Goal: Transaction & Acquisition: Purchase product/service

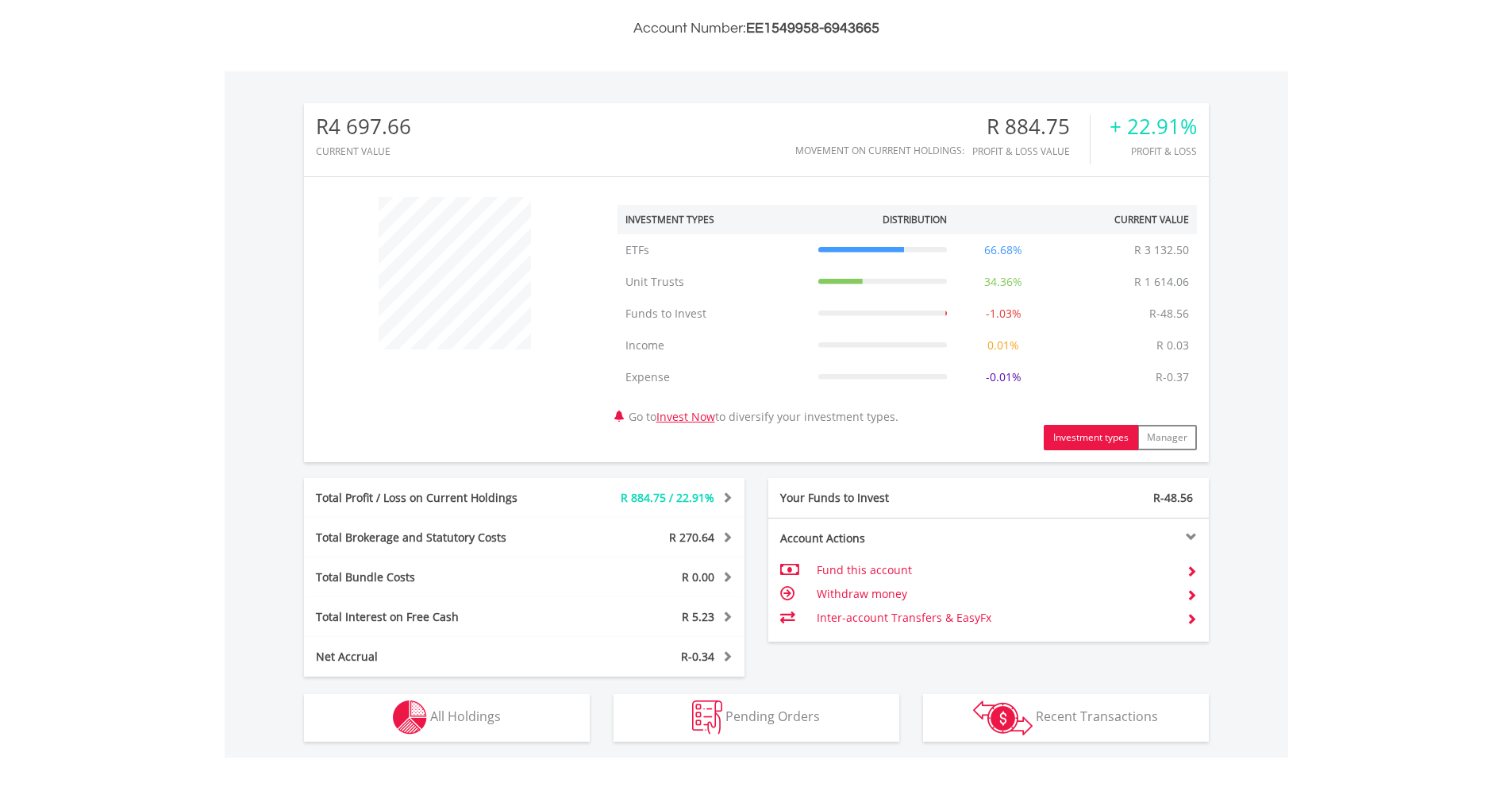
scroll to position [652, 0]
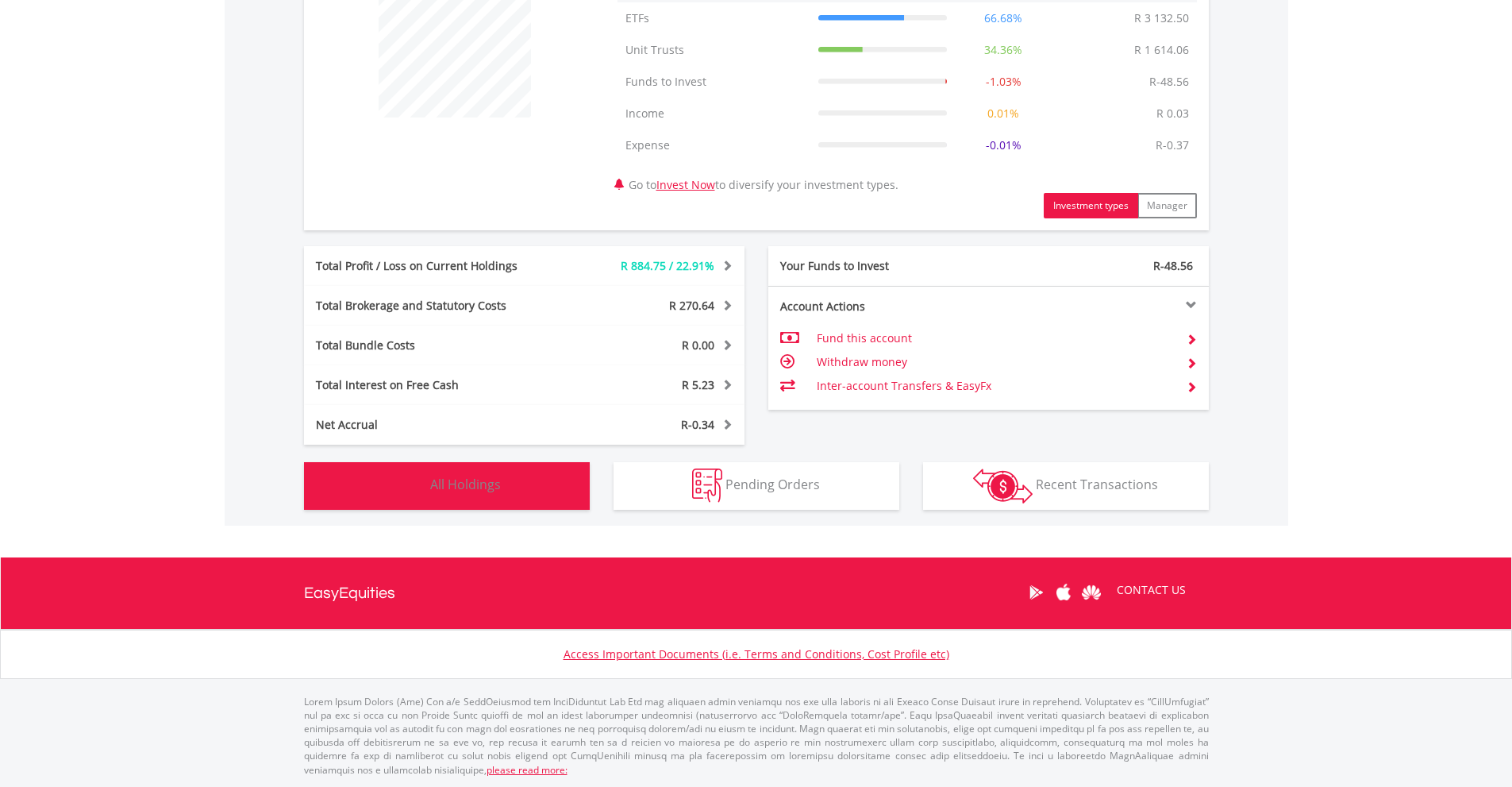
click at [555, 496] on button "Holdings All Holdings" at bounding box center [447, 485] width 285 height 48
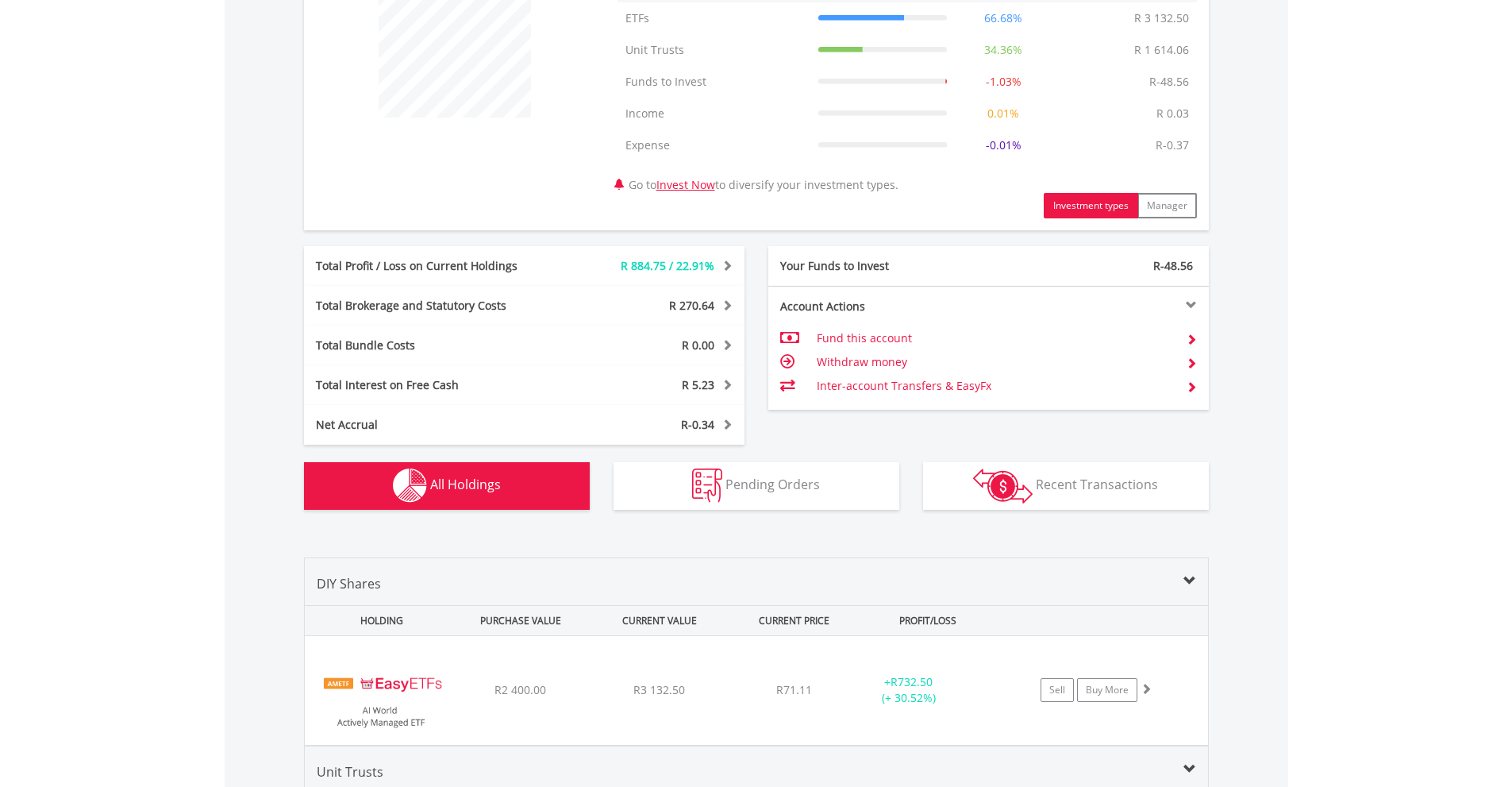
scroll to position [1102, 0]
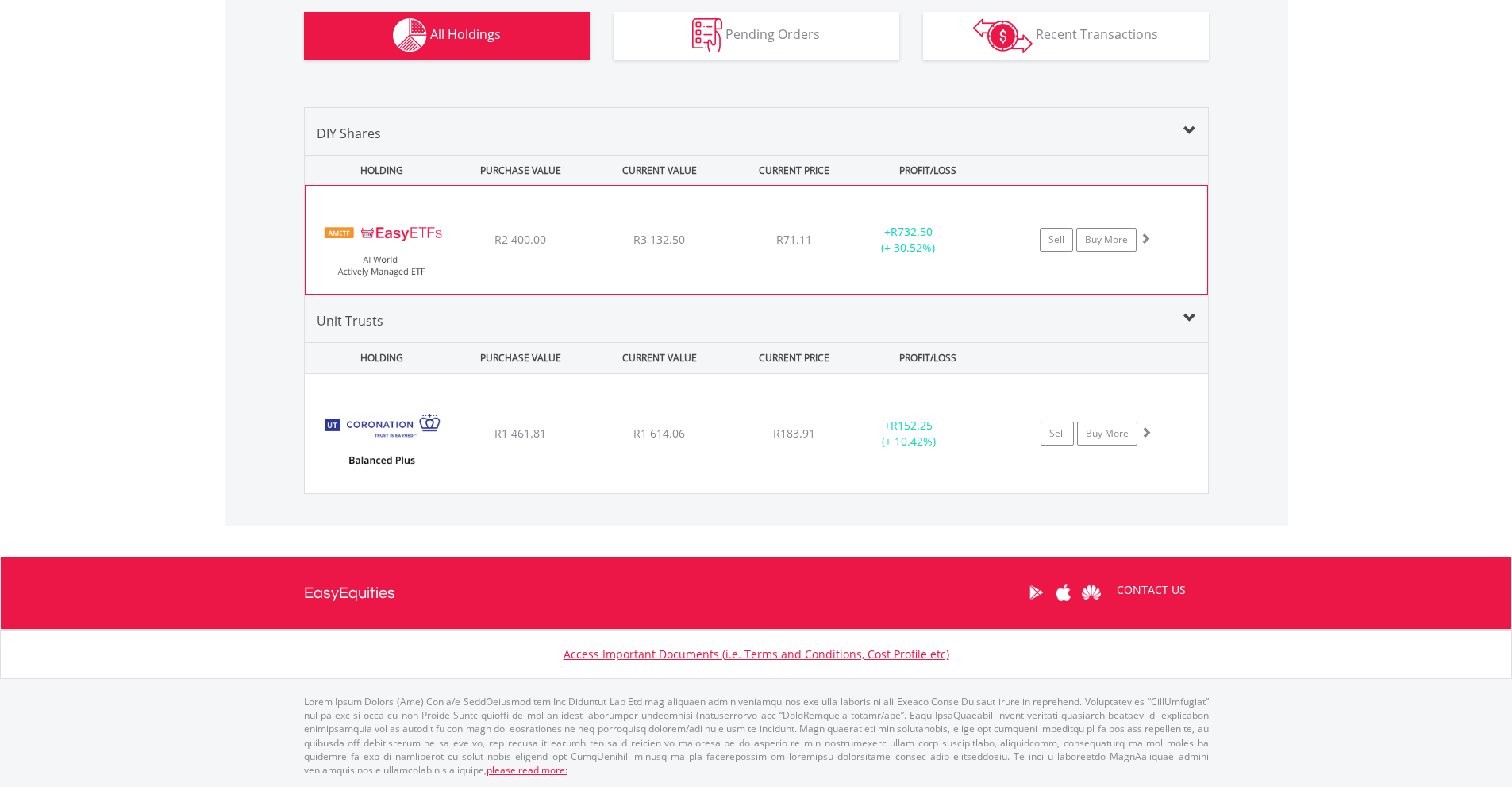
click at [752, 293] on div "﻿ EasyETFs AI World Actively Managed ETF R2 400.00 R3 132.50 R71.11 + R732.50 (…" at bounding box center [756, 239] width 902 height 108
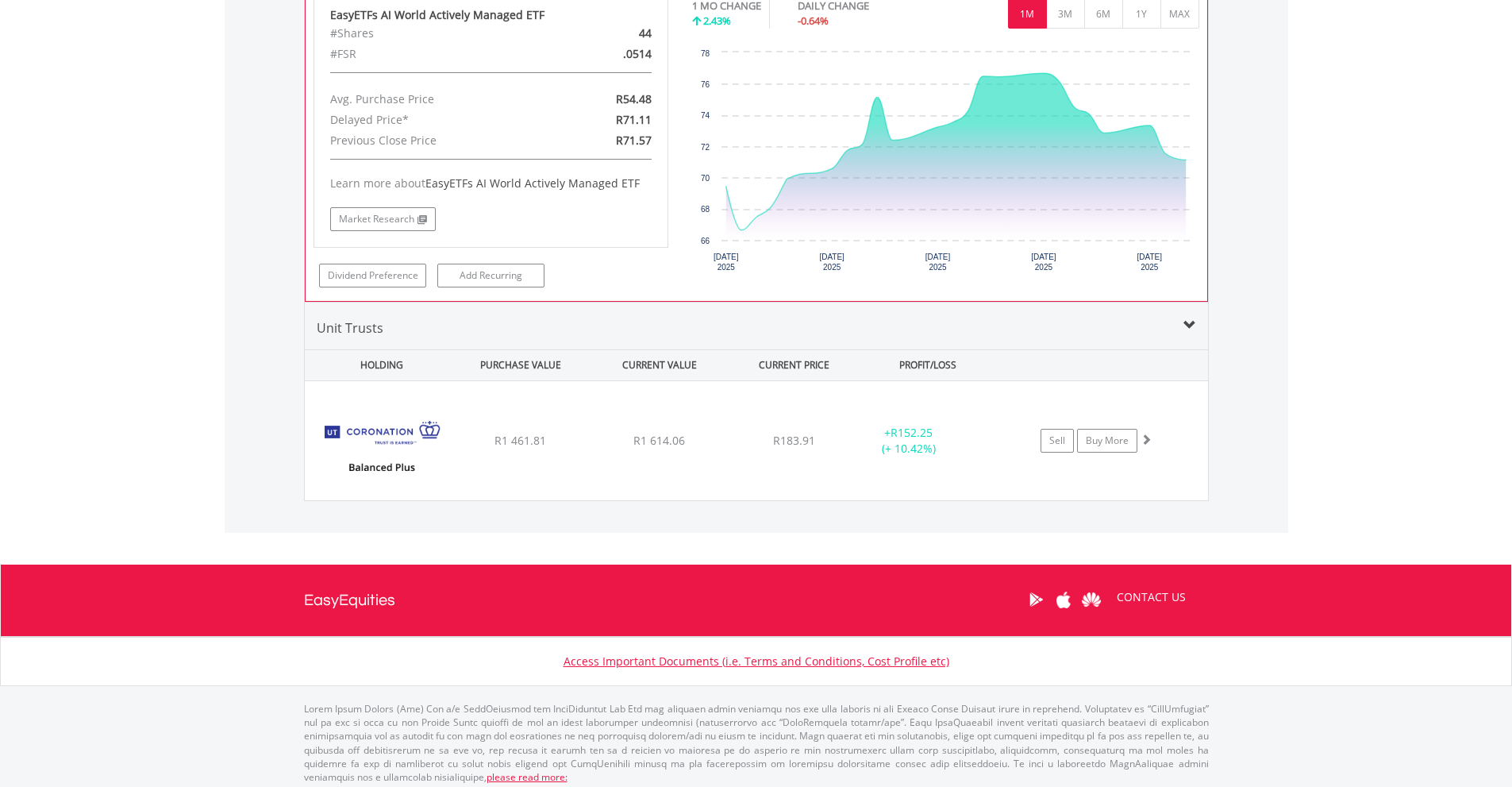
scroll to position [1420, 0]
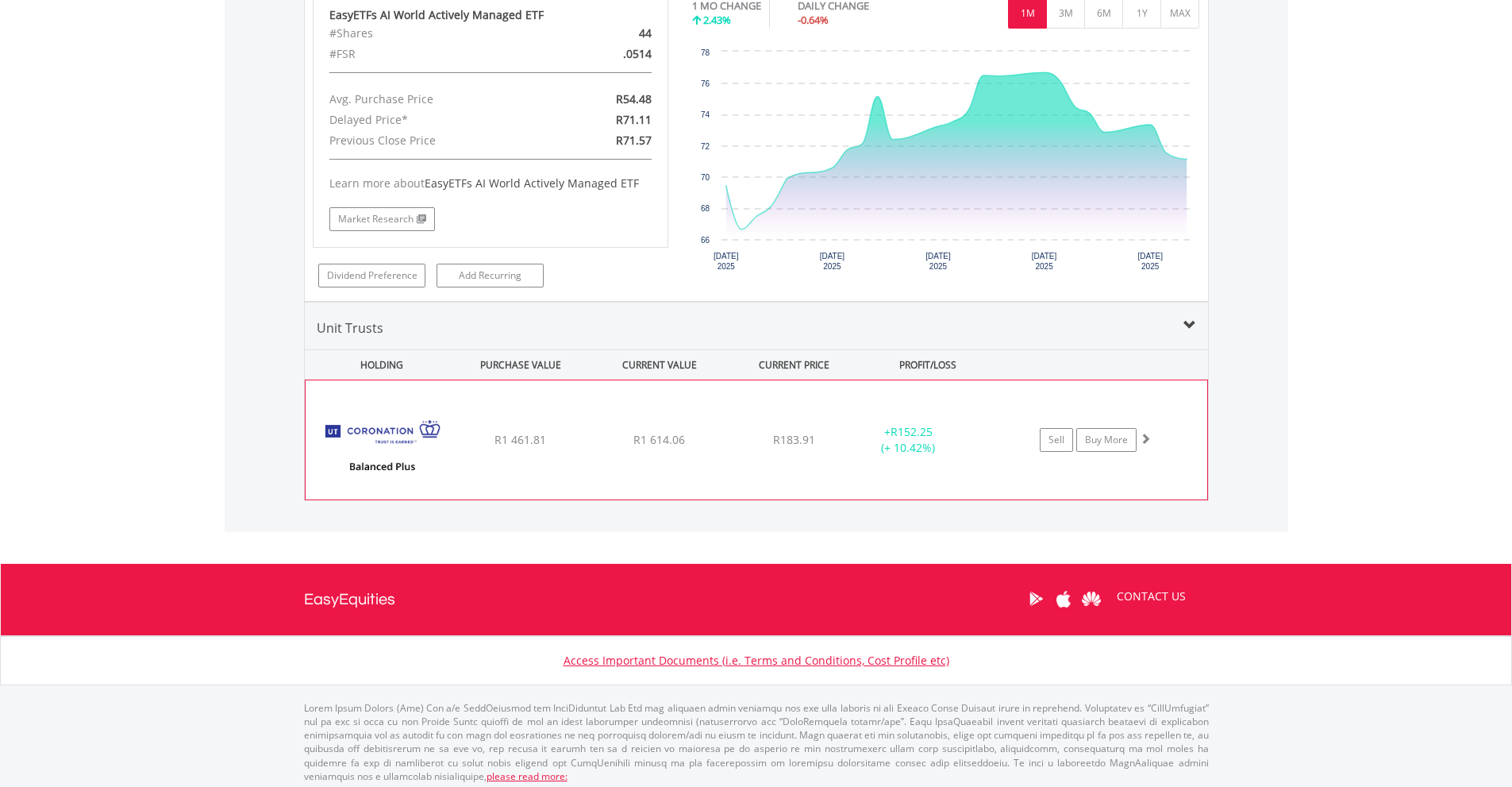
click at [847, 433] on div "R183.91" at bounding box center [794, 439] width 126 height 16
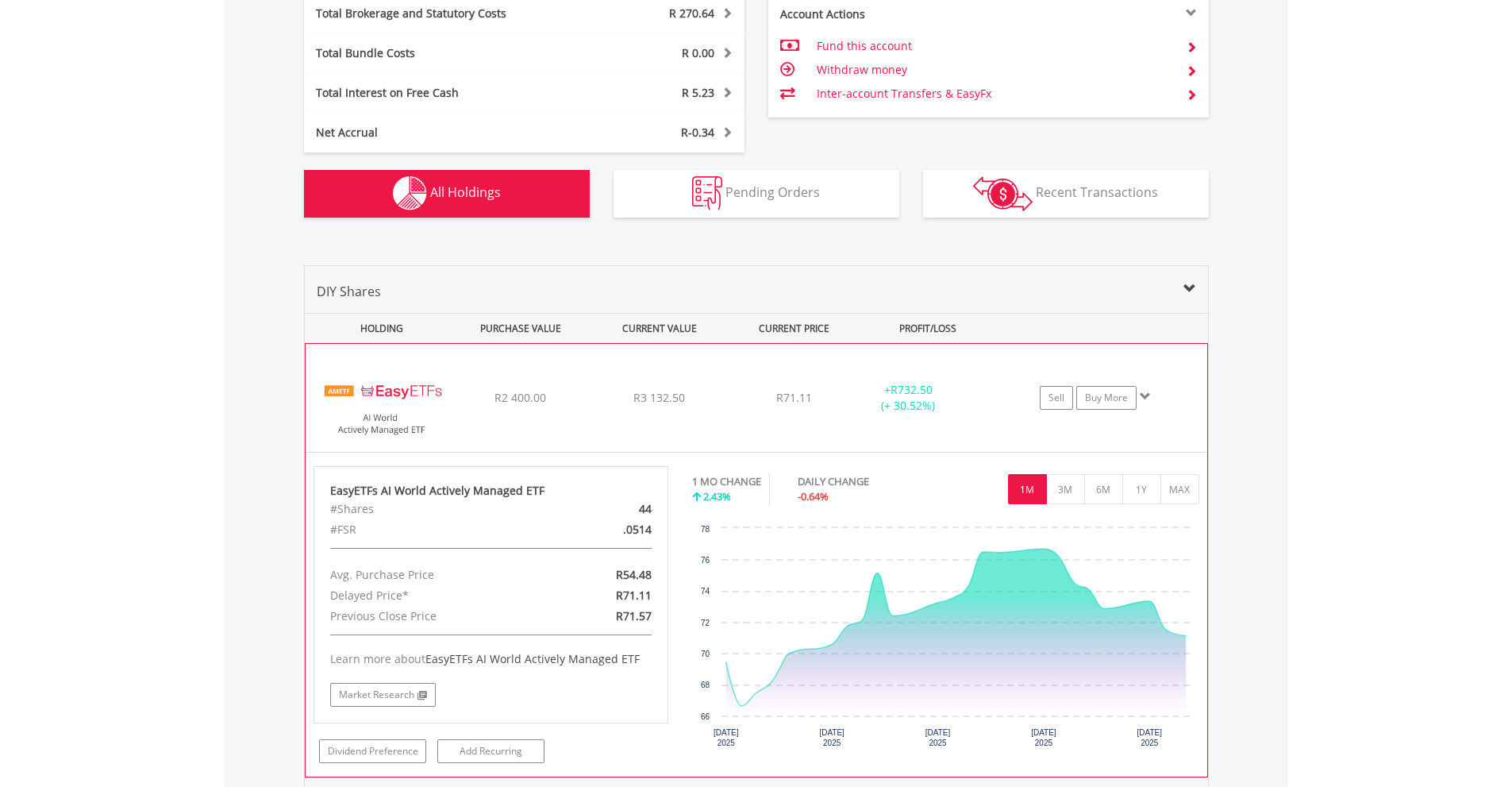
scroll to position [1023, 0]
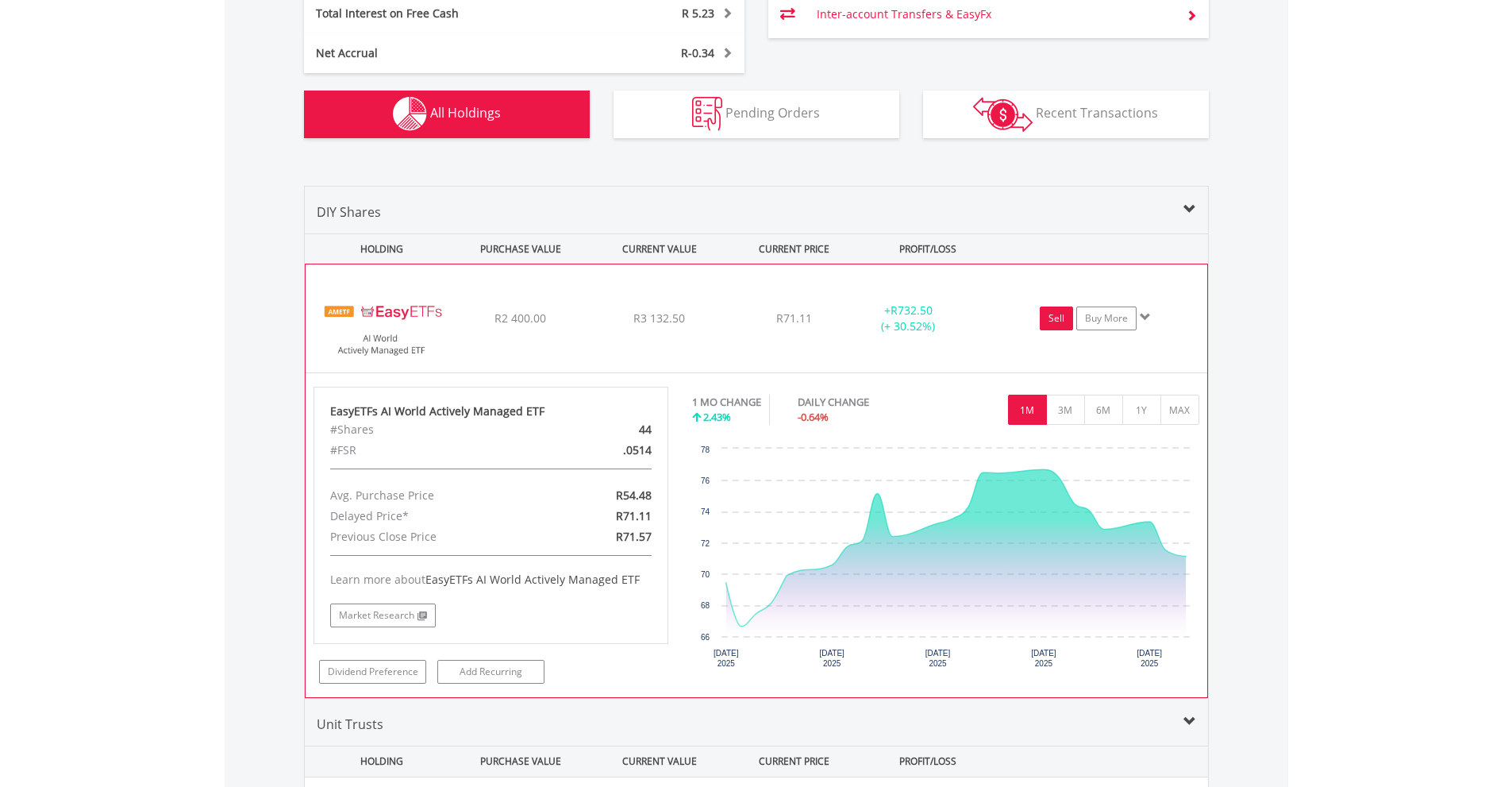
click at [1062, 324] on link "Sell" at bounding box center [1056, 318] width 34 height 24
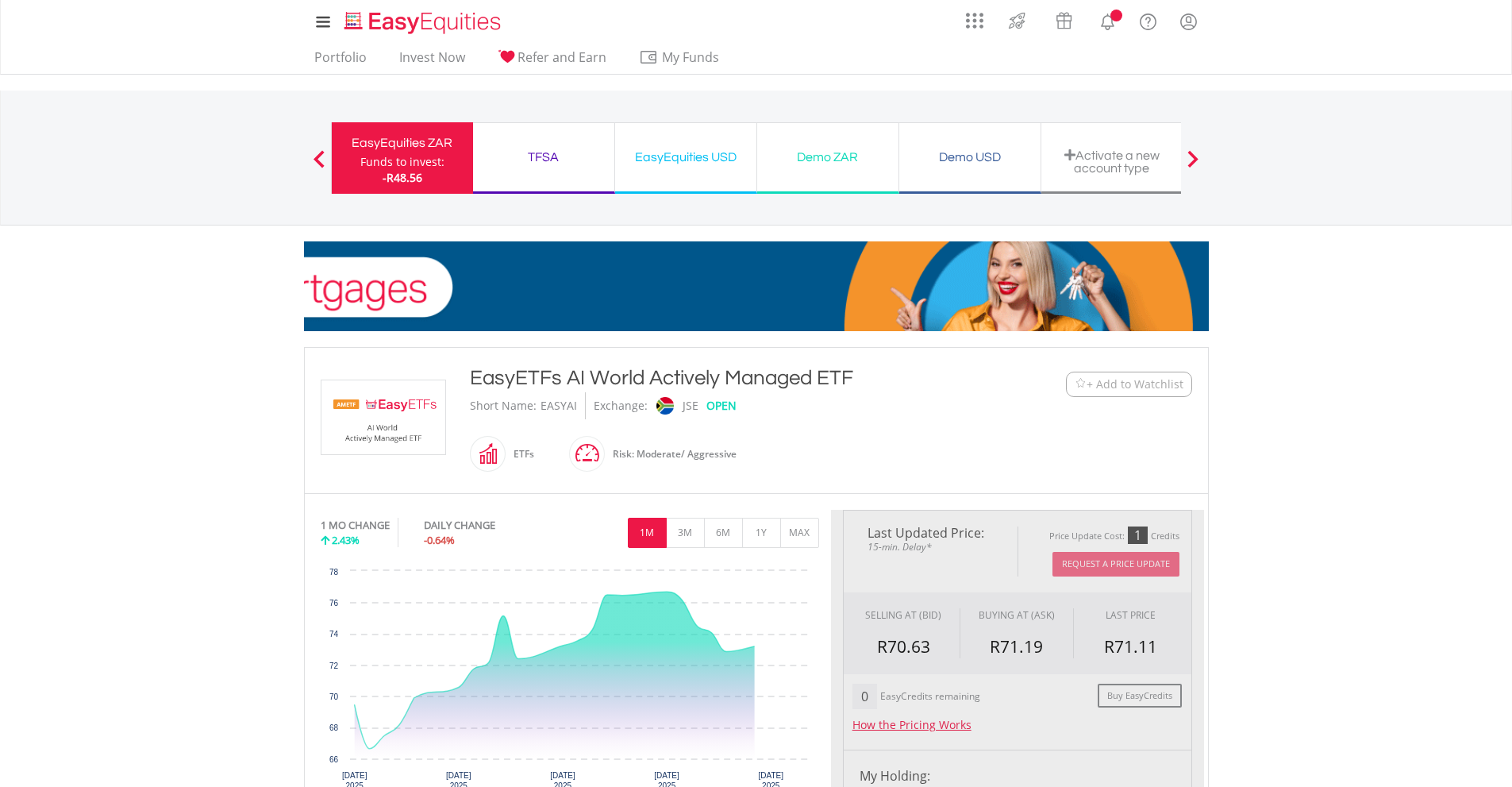
type input "*******"
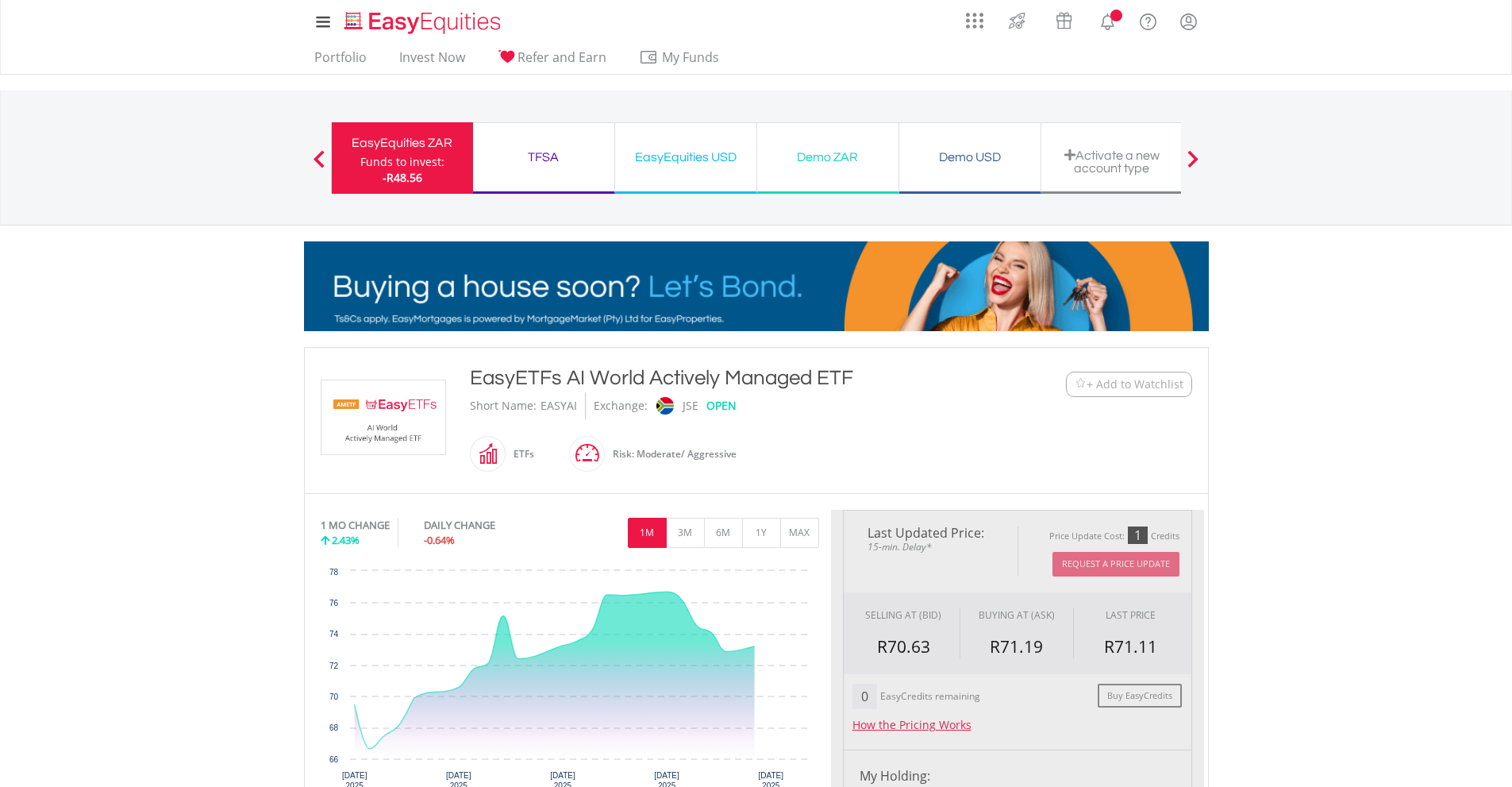
type input "******"
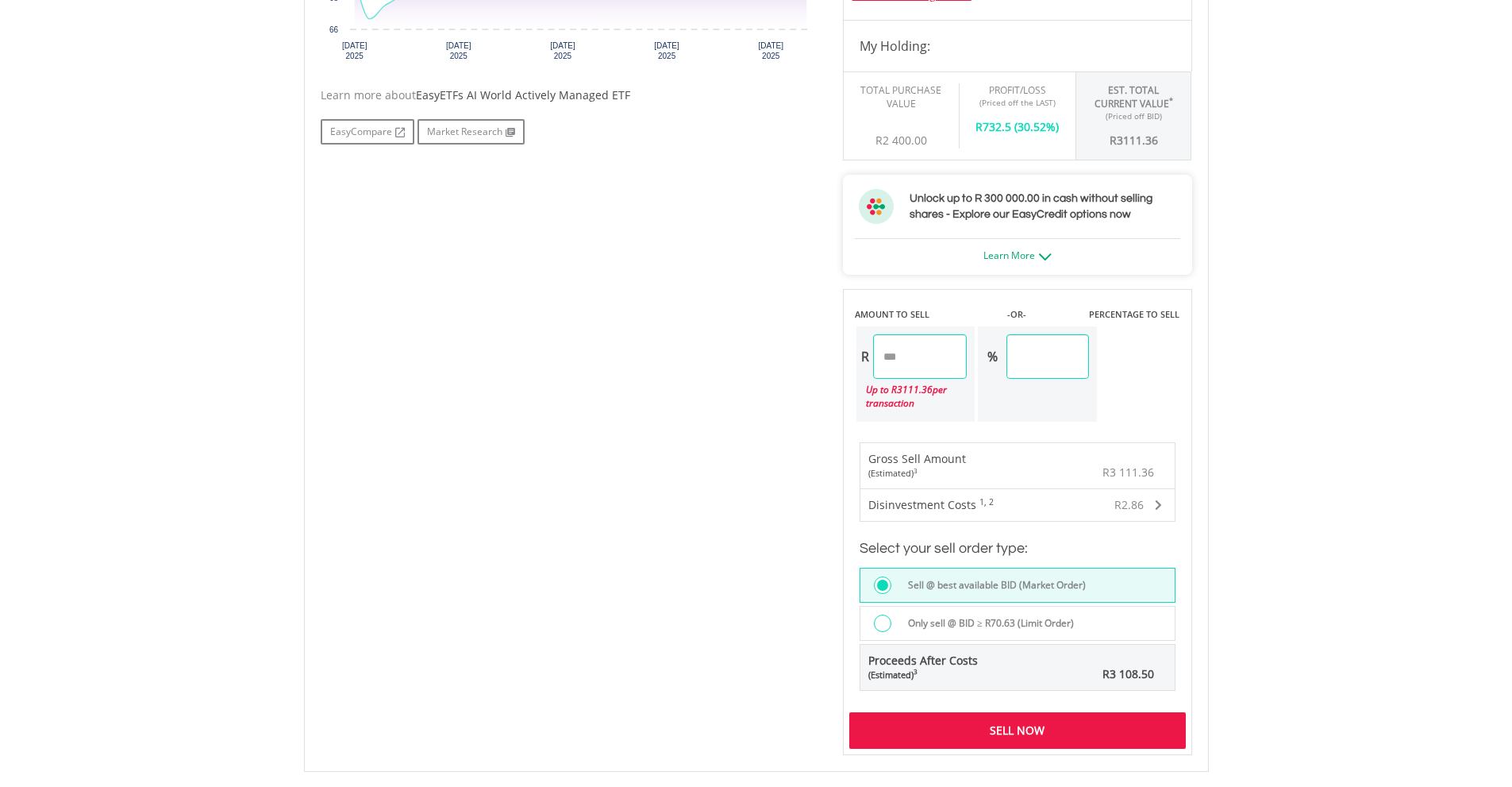
scroll to position [952, 0]
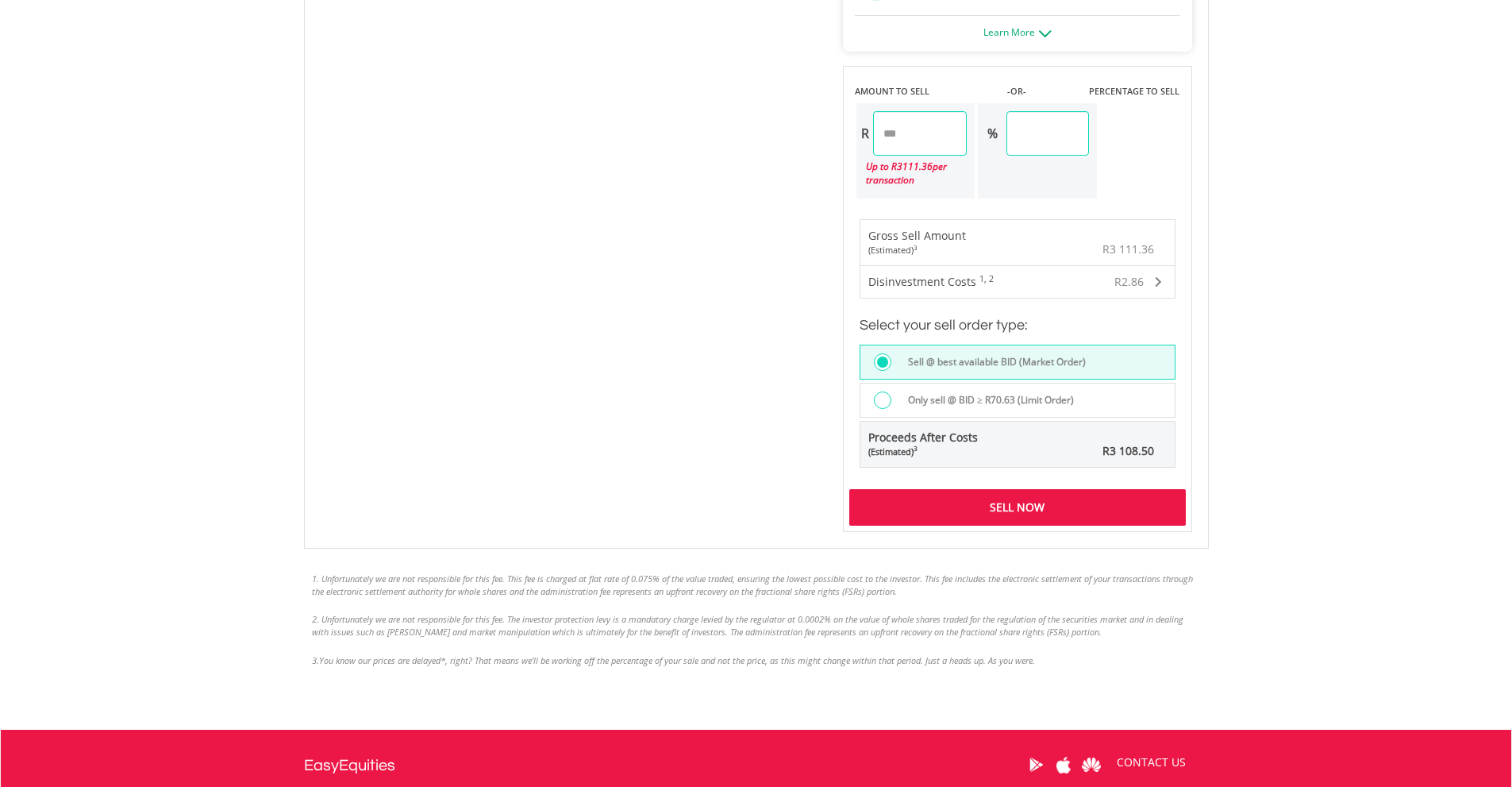
click at [947, 404] on label "Only sell @ BID ≥ R70.63 (Limit Order)" at bounding box center [986, 400] width 175 height 18
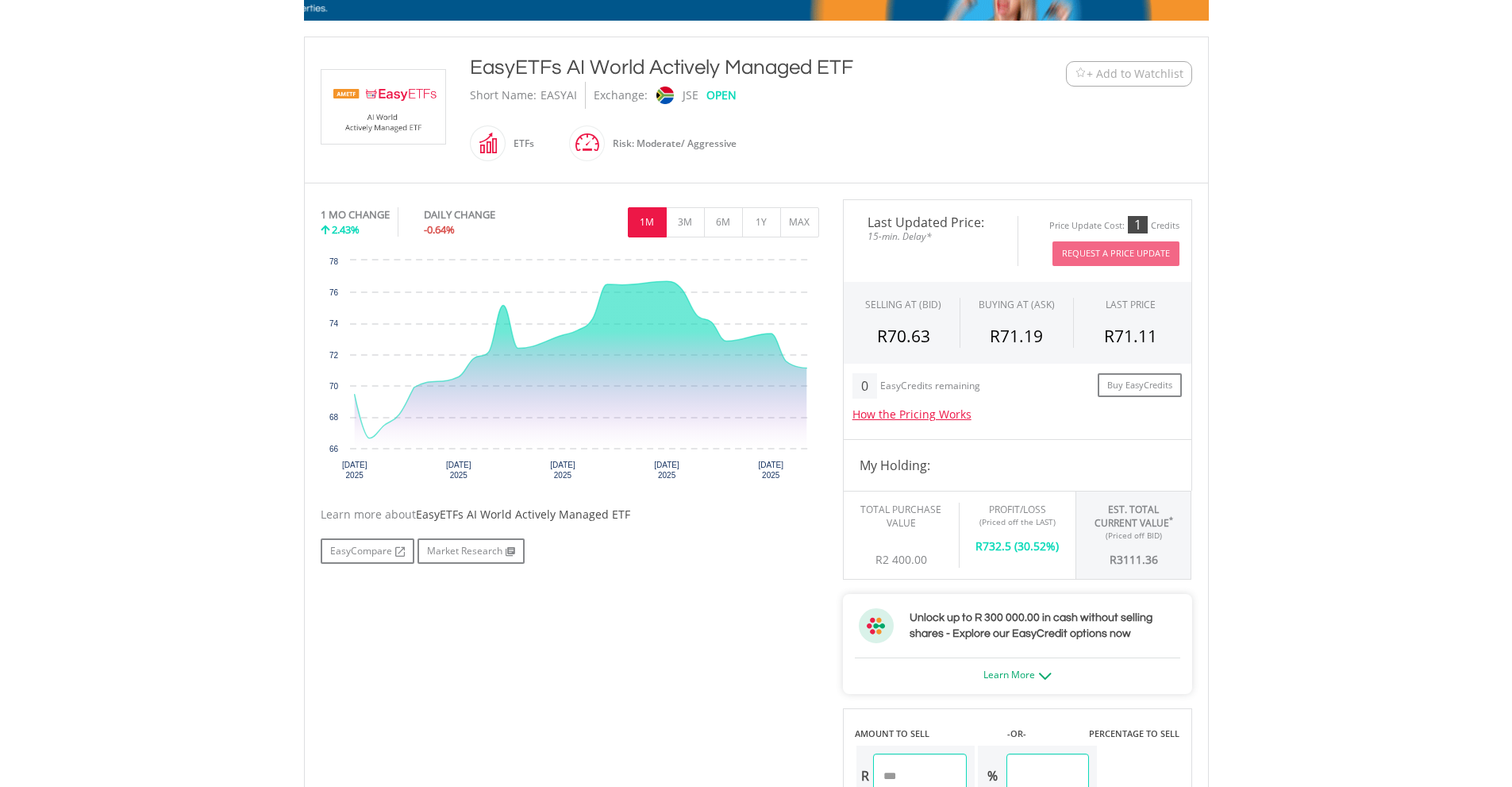
scroll to position [172, 0]
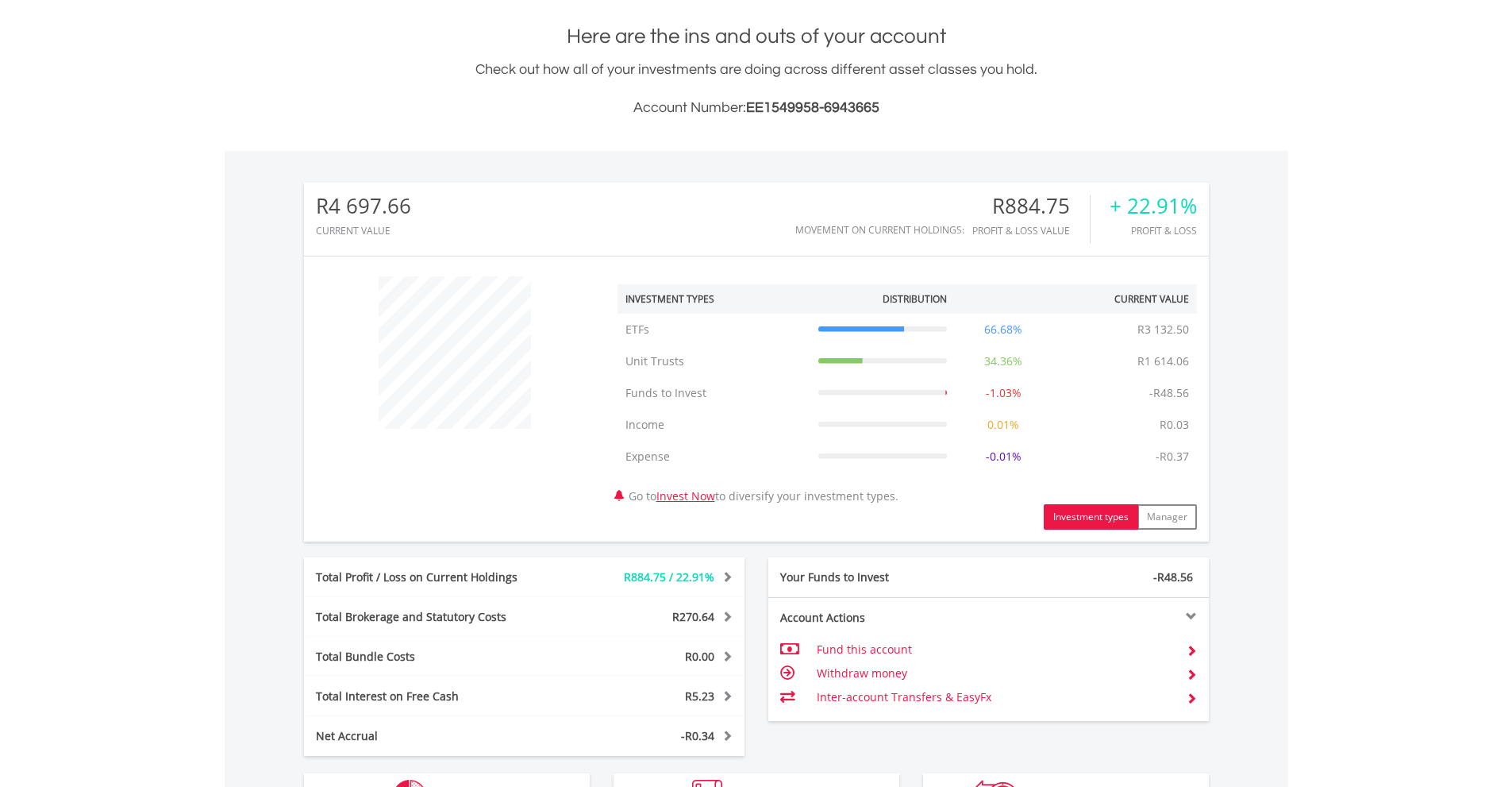
scroll to position [152, 301]
